Goal: Check status

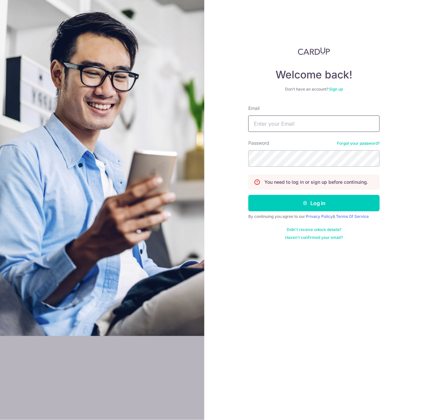
click at [273, 124] on input "Email" at bounding box center [313, 124] width 131 height 16
type input "[EMAIL_ADDRESS][DOMAIN_NAME]"
click at [248, 195] on button "Log in" at bounding box center [313, 203] width 131 height 16
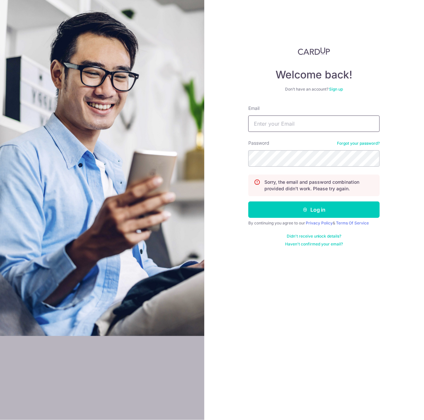
click at [282, 122] on input "Email" at bounding box center [313, 124] width 131 height 16
type input "[EMAIL_ADDRESS][DOMAIN_NAME]"
click at [248, 202] on button "Log in" at bounding box center [313, 210] width 131 height 16
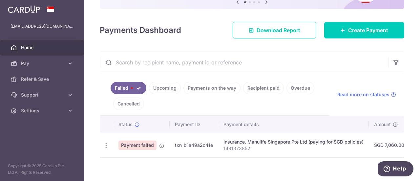
scroll to position [85, 0]
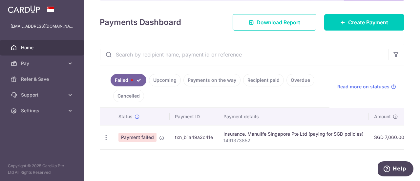
click at [161, 77] on link "Upcoming" at bounding box center [165, 80] width 32 height 12
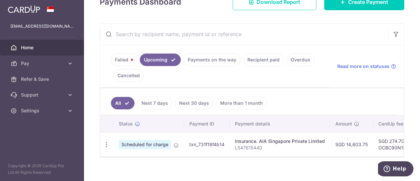
scroll to position [112, 0]
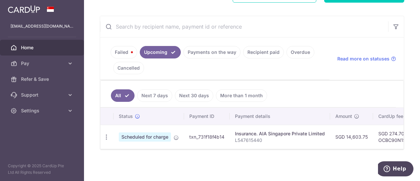
click at [217, 51] on link "Payments on the way" at bounding box center [212, 52] width 57 height 12
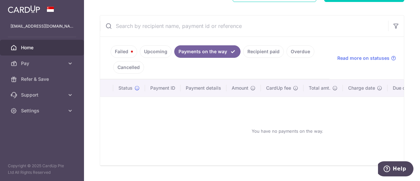
click at [253, 51] on link "Recipient paid" at bounding box center [263, 51] width 41 height 12
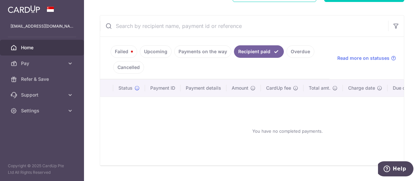
click at [187, 52] on link "Payments on the way" at bounding box center [202, 51] width 57 height 12
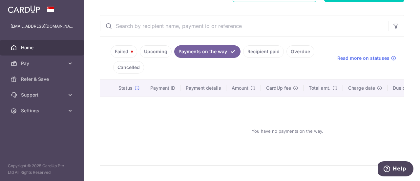
click at [129, 54] on link "Failed" at bounding box center [124, 51] width 27 height 12
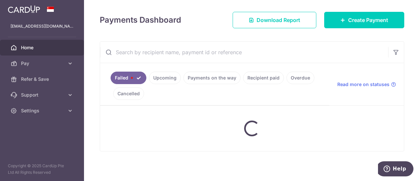
scroll to position [85, 0]
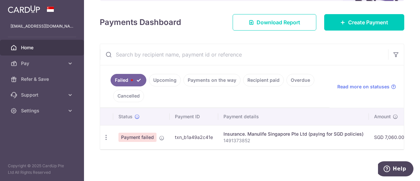
click at [165, 81] on link "Upcoming" at bounding box center [165, 80] width 32 height 12
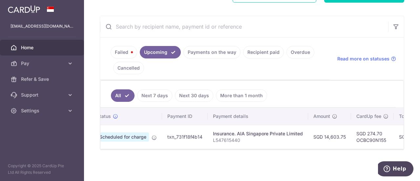
scroll to position [0, 0]
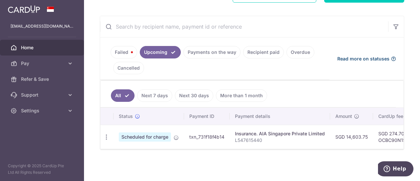
click at [379, 58] on span "Read more on statuses" at bounding box center [364, 58] width 52 height 7
